Goal: Task Accomplishment & Management: Use online tool/utility

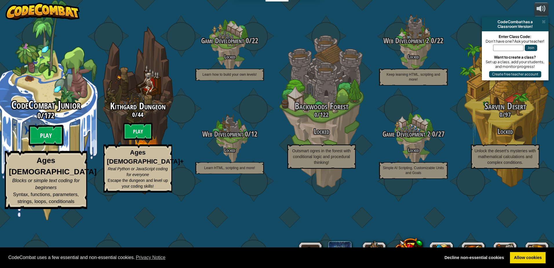
click at [58, 146] on btn "Play" at bounding box center [46, 135] width 35 height 21
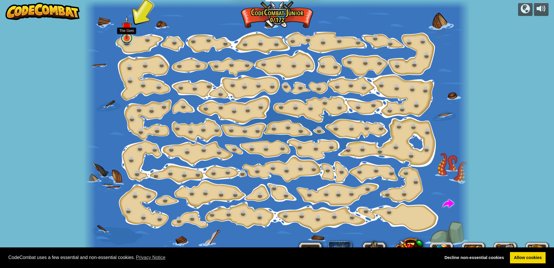
click at [125, 40] on link at bounding box center [127, 38] width 12 height 12
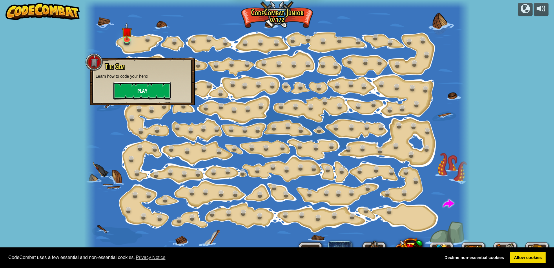
click at [155, 89] on button "Play" at bounding box center [142, 90] width 58 height 17
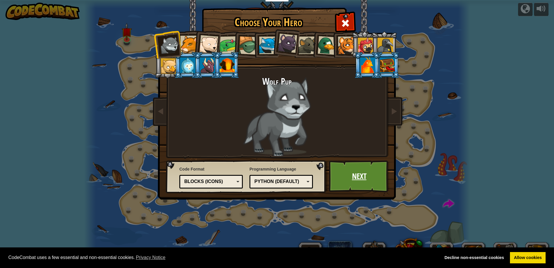
click at [356, 178] on link "Next" at bounding box center [359, 176] width 61 height 32
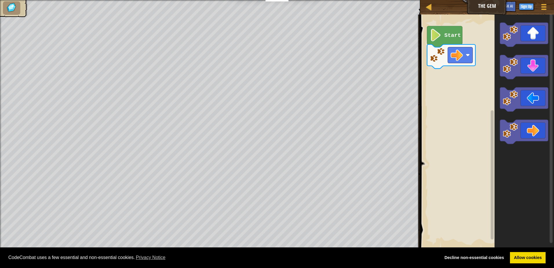
click at [437, 36] on image "Blockly Workspace" at bounding box center [435, 35] width 12 height 12
click at [538, 135] on icon "Blockly Workspace" at bounding box center [523, 132] width 48 height 24
